Goal: Task Accomplishment & Management: Complete application form

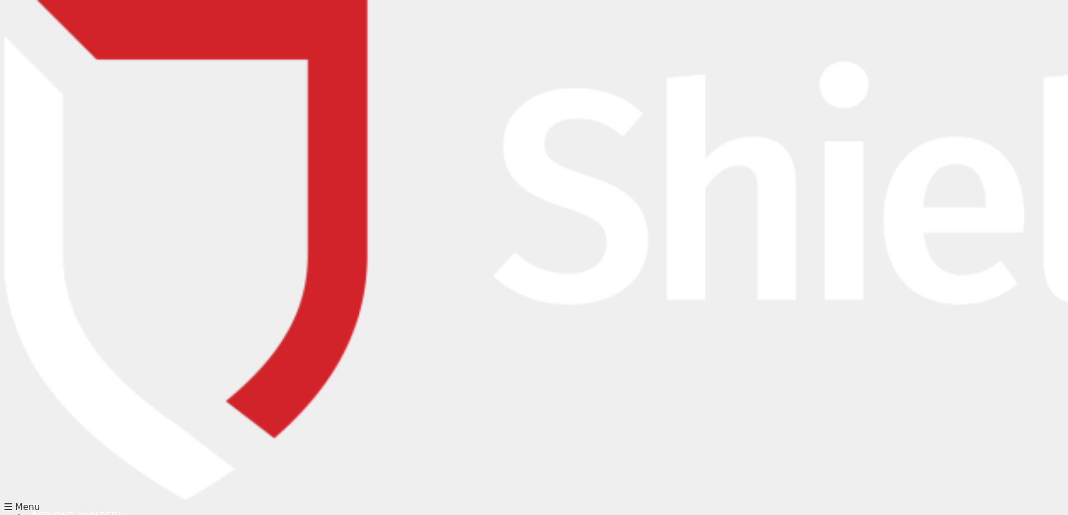
type input "[PERSON_NAME]"
type input "[PERSON_NAME][EMAIL_ADDRESS][DOMAIN_NAME]"
type input "0732862200"
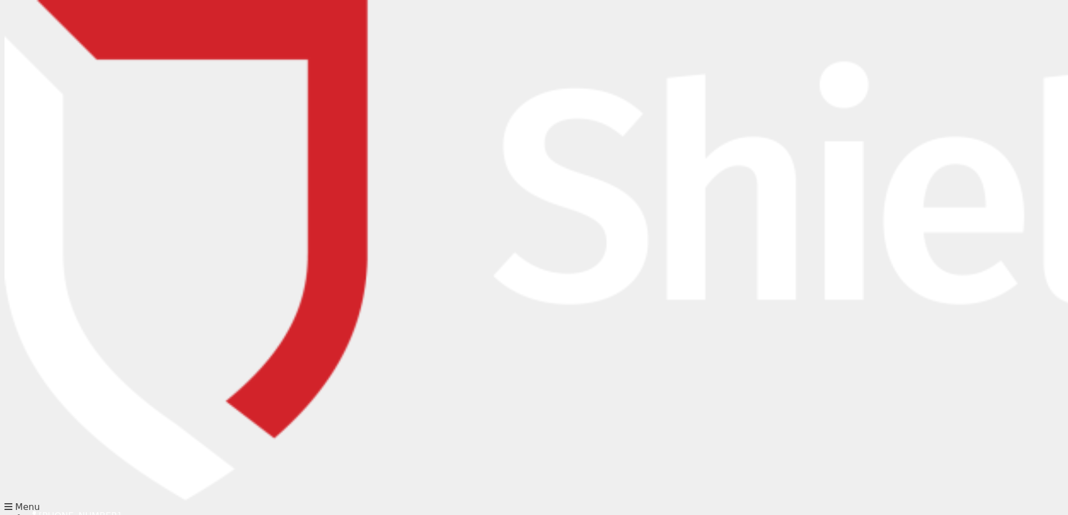
type input "Guardsafe Insurance Brokers"
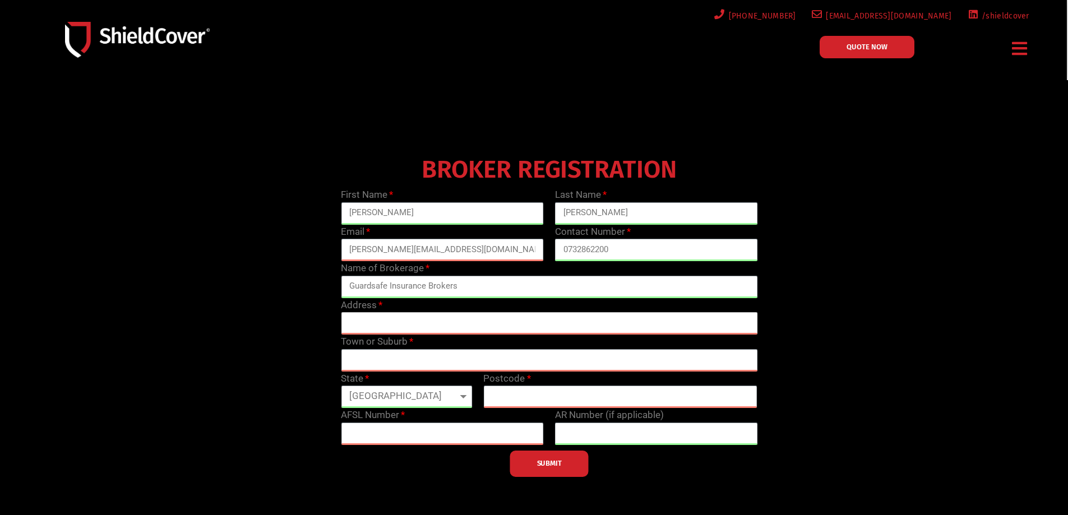
click at [416, 327] on input "text" at bounding box center [549, 323] width 416 height 22
type input "Level [STREET_ADDRESS][PERSON_NAME]"
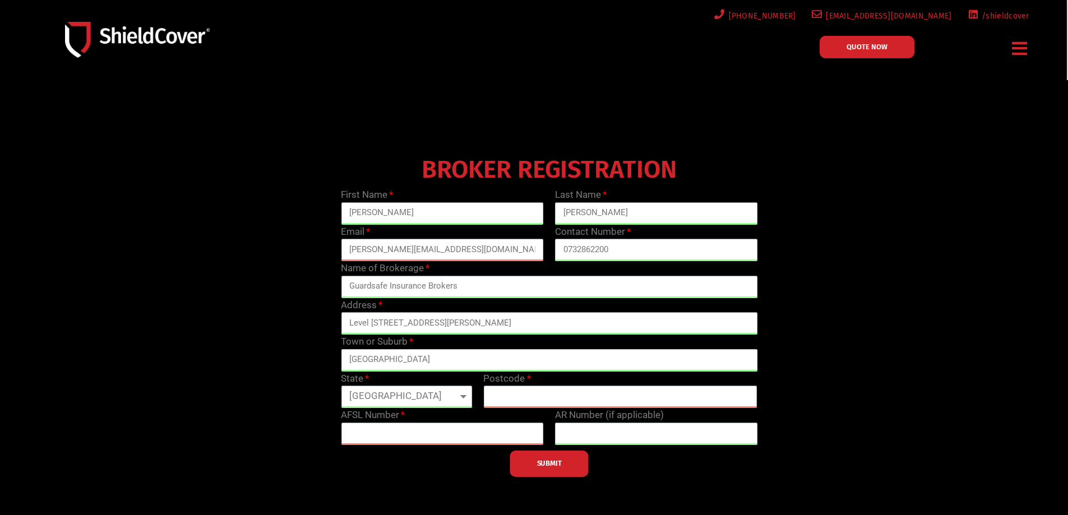
type input "[GEOGRAPHIC_DATA]"
type input "4000"
type input "407632"
click at [678, 435] on input "text" at bounding box center [656, 434] width 203 height 22
type input "407632"
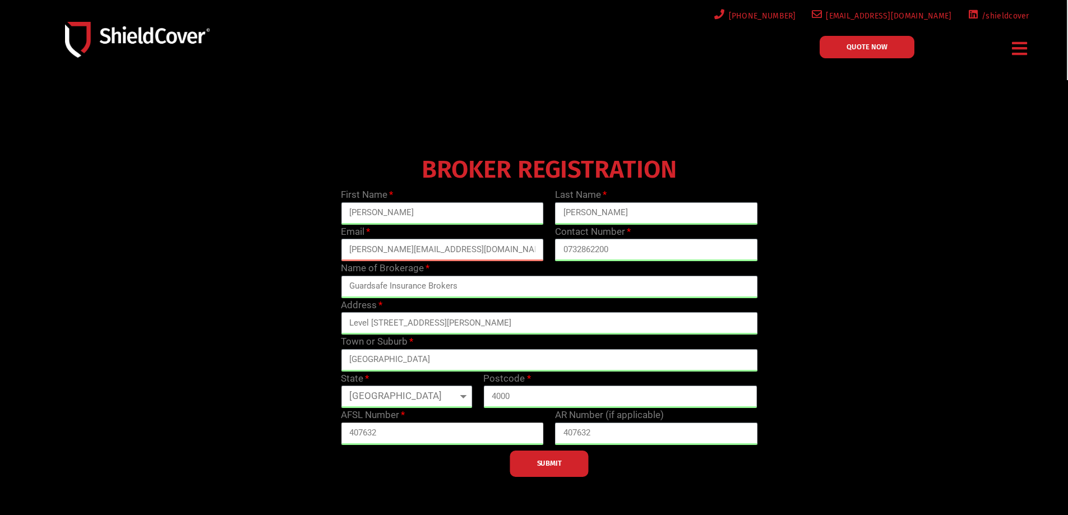
click at [514, 437] on input "407632" at bounding box center [442, 434] width 203 height 22
drag, startPoint x: 457, startPoint y: 433, endPoint x: 188, endPoint y: 418, distance: 269.4
click at [188, 418] on div "BROKER REGISTRATION First Name [PERSON_NAME] Last Name [PERSON_NAME] Email [PER…" at bounding box center [549, 314] width 855 height 325
type input "518220"
click at [525, 464] on button "SUBMIT" at bounding box center [549, 464] width 78 height 26
